Goal: Check status: Check status

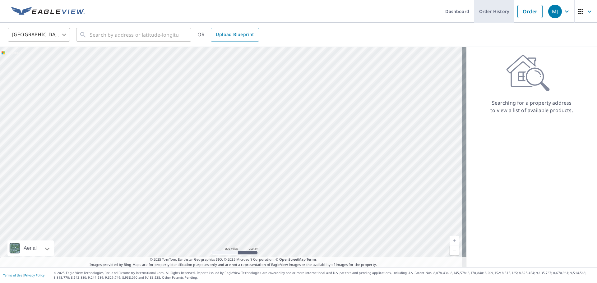
click at [489, 13] on link "Order History" at bounding box center [494, 11] width 40 height 23
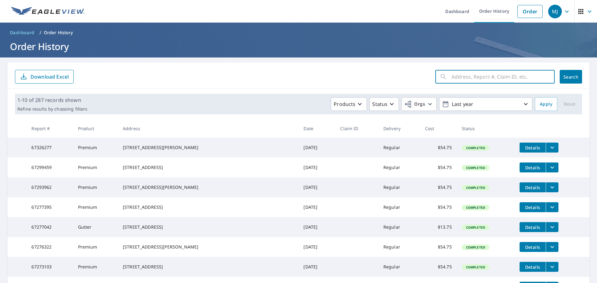
click at [462, 76] on input "text" at bounding box center [502, 76] width 103 height 17
type input "[PERSON_NAME]"
click at [522, 104] on icon "button" at bounding box center [525, 103] width 7 height 7
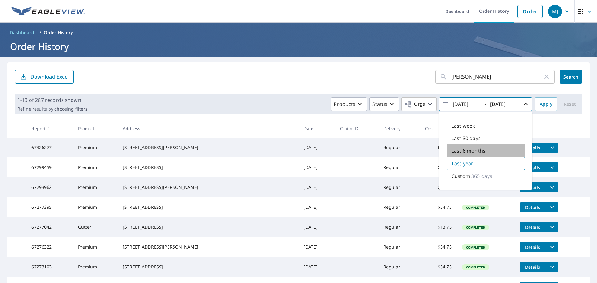
click at [468, 149] on p "Last 6 months" at bounding box center [468, 150] width 34 height 7
type input "[DATE]"
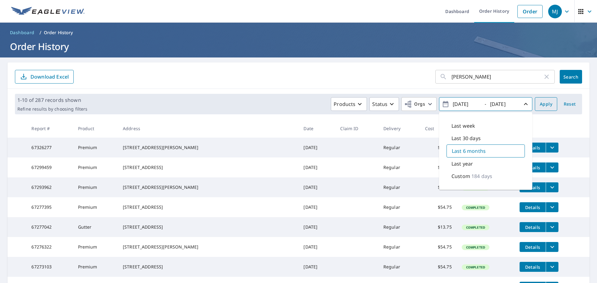
click at [548, 105] on button "Apply" at bounding box center [546, 104] width 22 height 14
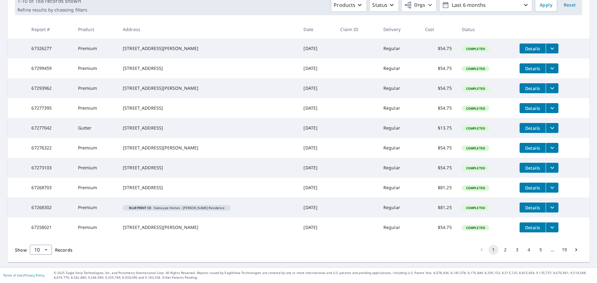
scroll to position [122, 0]
click at [500, 249] on button "2" at bounding box center [505, 250] width 10 height 10
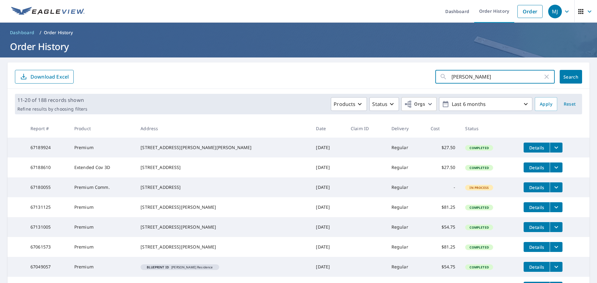
drag, startPoint x: 487, startPoint y: 78, endPoint x: 404, endPoint y: 77, distance: 83.3
click at [404, 77] on form "[PERSON_NAME] ​ Search Download Excel" at bounding box center [298, 77] width 567 height 14
type input "5473"
click at [568, 79] on span "Search" at bounding box center [571, 77] width 12 height 6
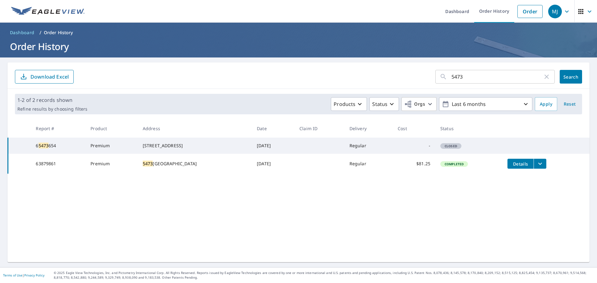
click at [540, 168] on icon "filesDropdownBtn-63879861" at bounding box center [539, 163] width 7 height 7
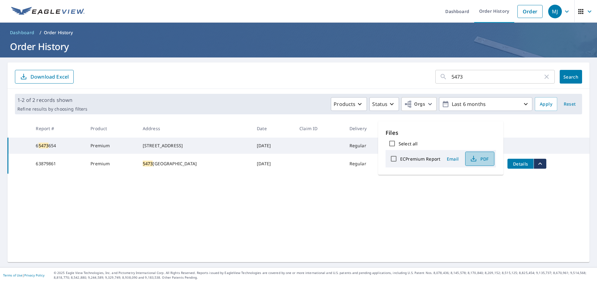
click at [476, 158] on icon "button" at bounding box center [473, 158] width 7 height 7
